Goal: Transaction & Acquisition: Purchase product/service

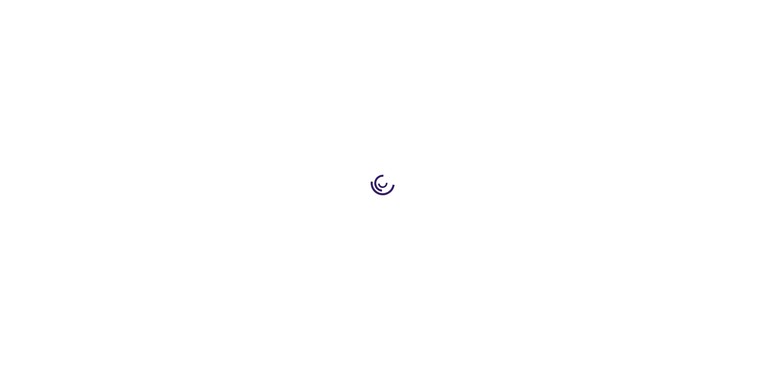
type input "0"
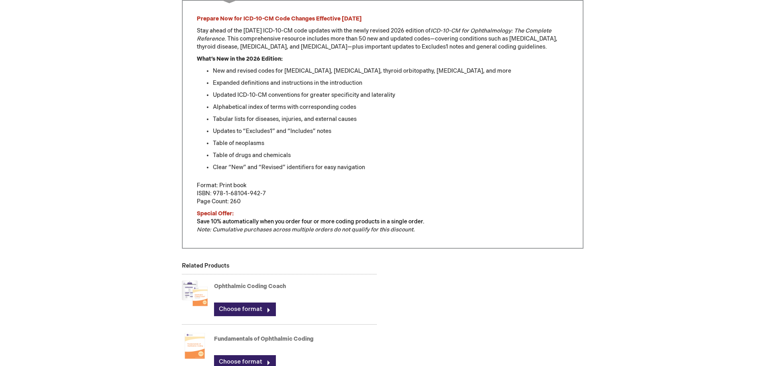
scroll to position [482, 0]
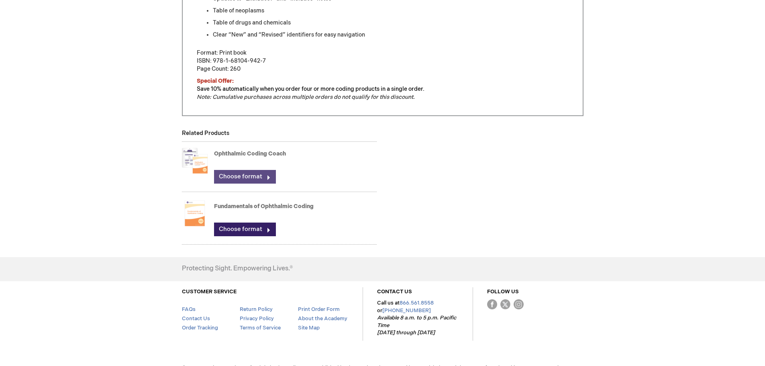
click at [244, 179] on link "Choose format" at bounding box center [245, 177] width 62 height 14
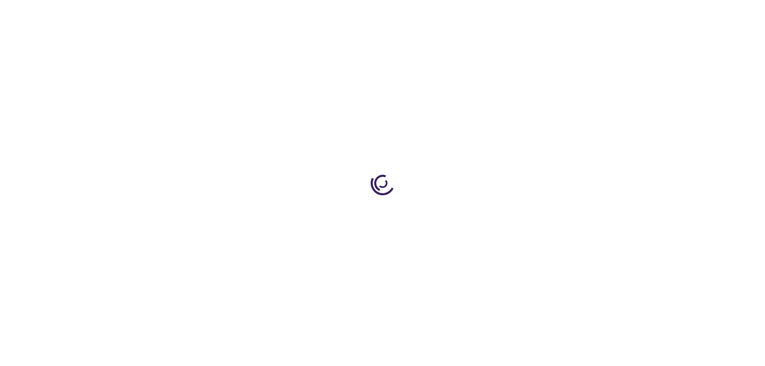
type input "0"
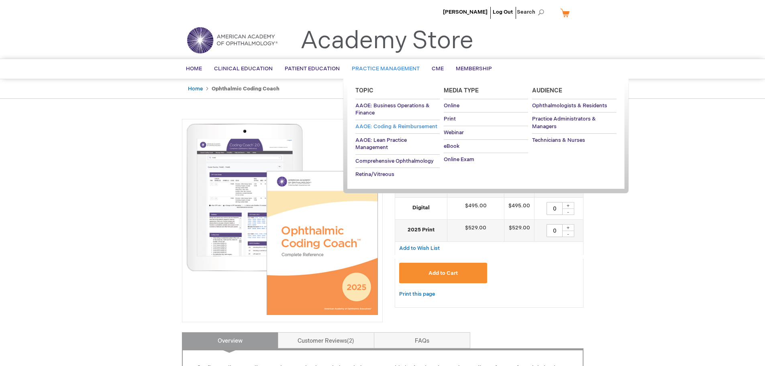
click at [396, 126] on span "AAOE: Coding & Reimbursement" at bounding box center [397, 126] width 82 height 6
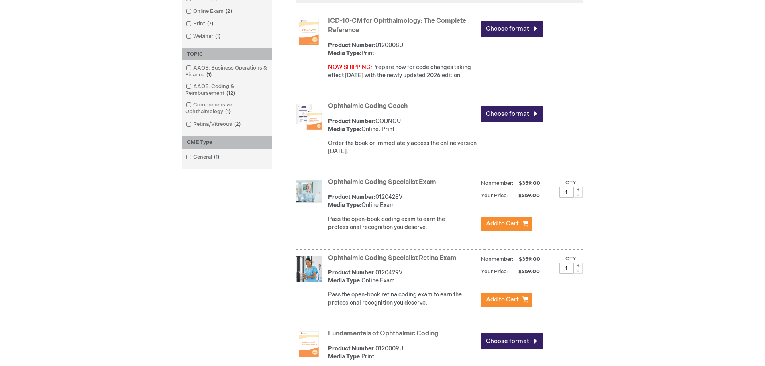
scroll to position [321, 0]
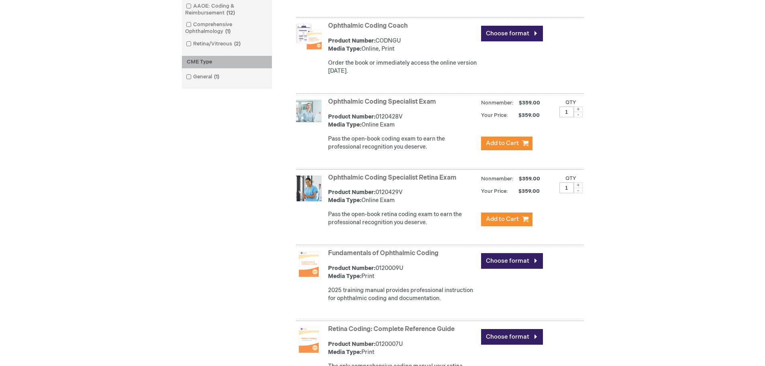
click at [376, 176] on link "Ophthalmic Coding Specialist Retina Exam" at bounding box center [392, 178] width 129 height 8
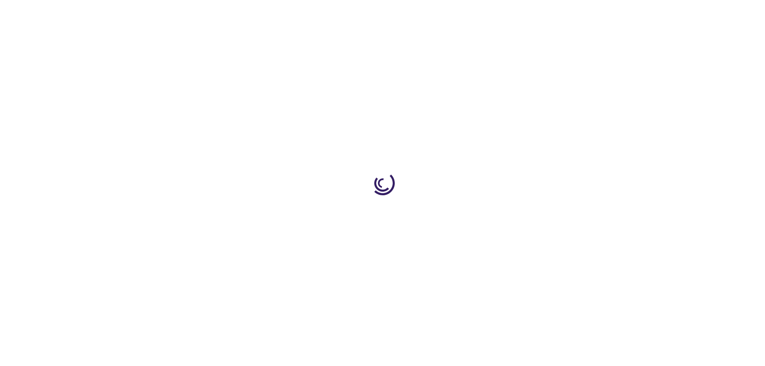
type input "1"
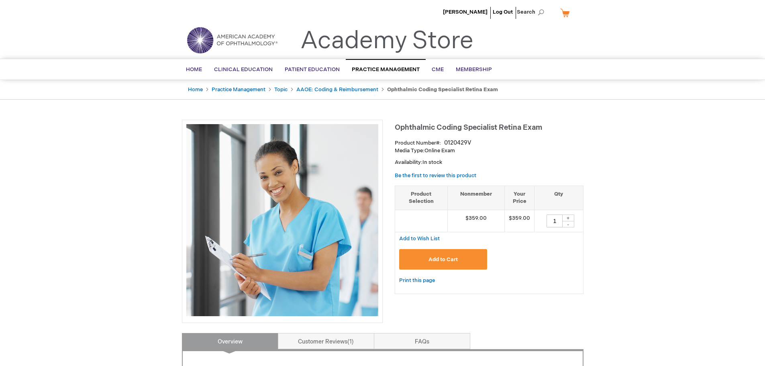
drag, startPoint x: 750, startPoint y: 217, endPoint x: 741, endPoint y: 192, distance: 26.7
click at [540, 9] on span "Search" at bounding box center [532, 12] width 31 height 16
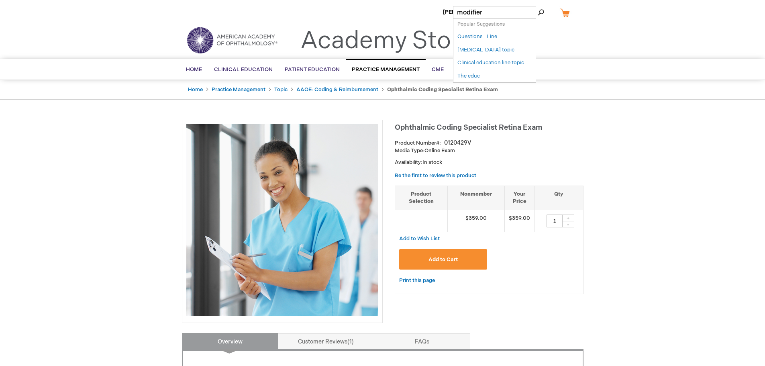
type input "modifier"
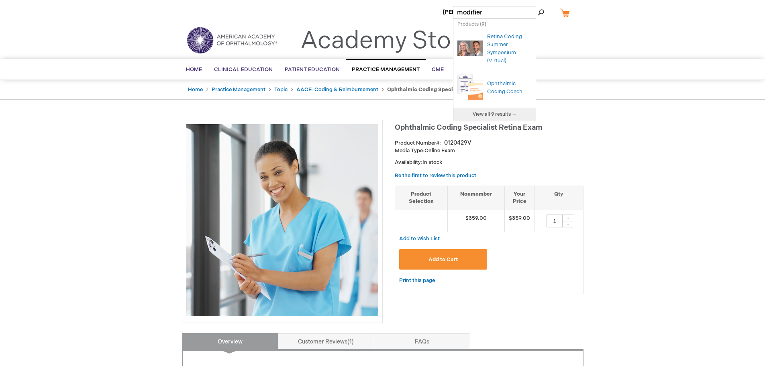
click at [511, 49] on div "Retina Coding Summer Symposium (Virtual)" at bounding box center [509, 49] width 45 height 32
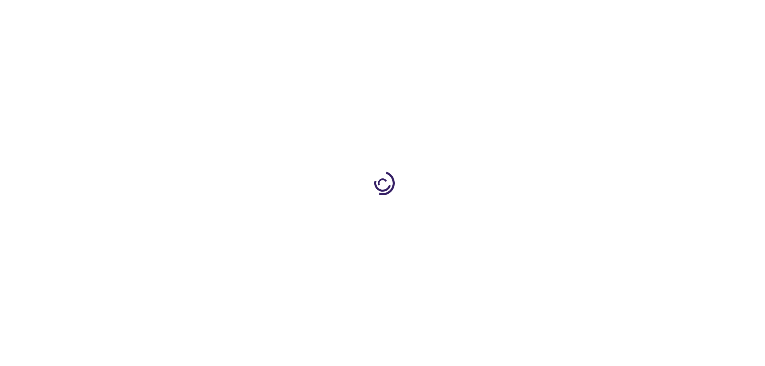
type input "0"
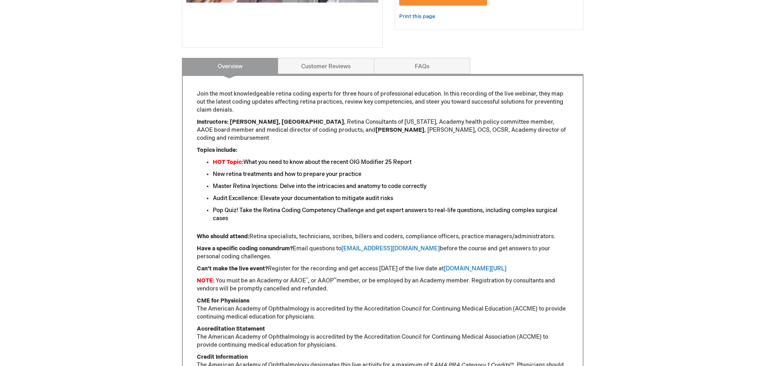
scroll to position [281, 0]
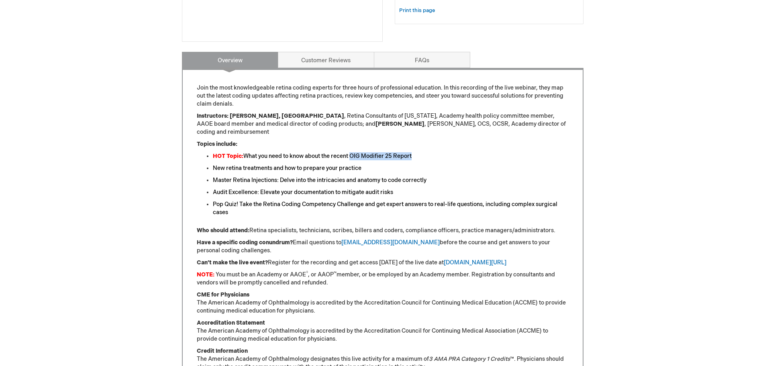
drag, startPoint x: 352, startPoint y: 147, endPoint x: 417, endPoint y: 146, distance: 65.1
click at [417, 152] on li "HOT Topic: What you need to know about the recent OIG Modifier 25 Report" at bounding box center [391, 156] width 356 height 8
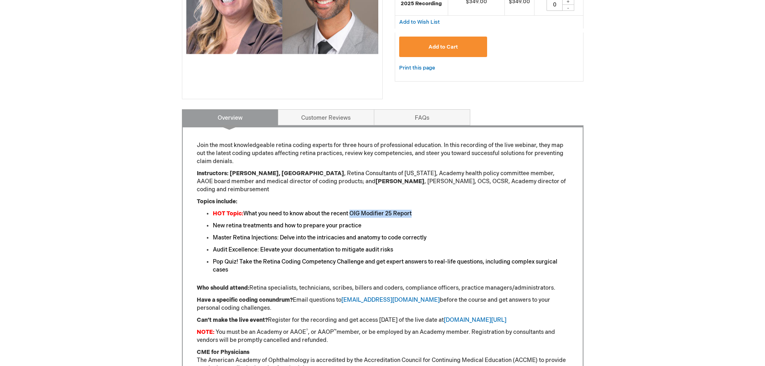
scroll to position [121, 0]
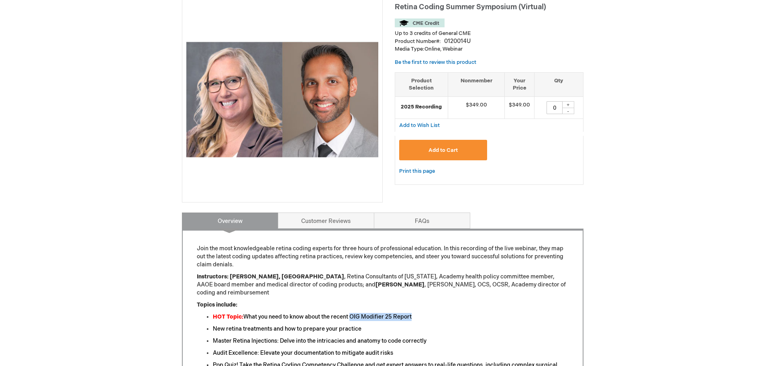
copy font "OIG Modifier 25 Report"
click at [649, 237] on div "[PERSON_NAME] Log Out Search My Cart CLOSE RECENTLY ADDED ITEM(S) Close There a…" at bounding box center [382, 371] width 765 height 984
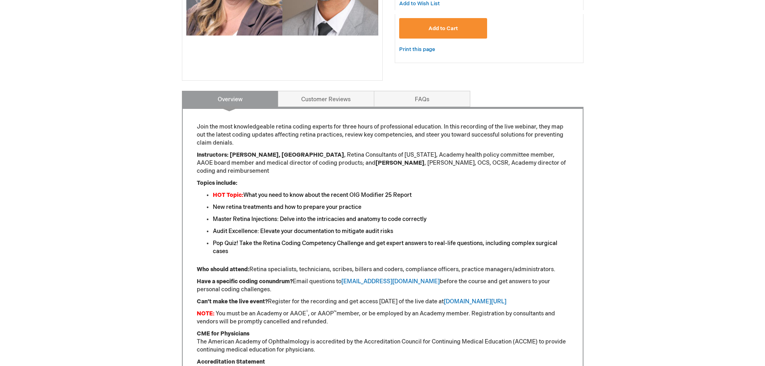
scroll to position [161, 0]
